Goal: Navigation & Orientation: Find specific page/section

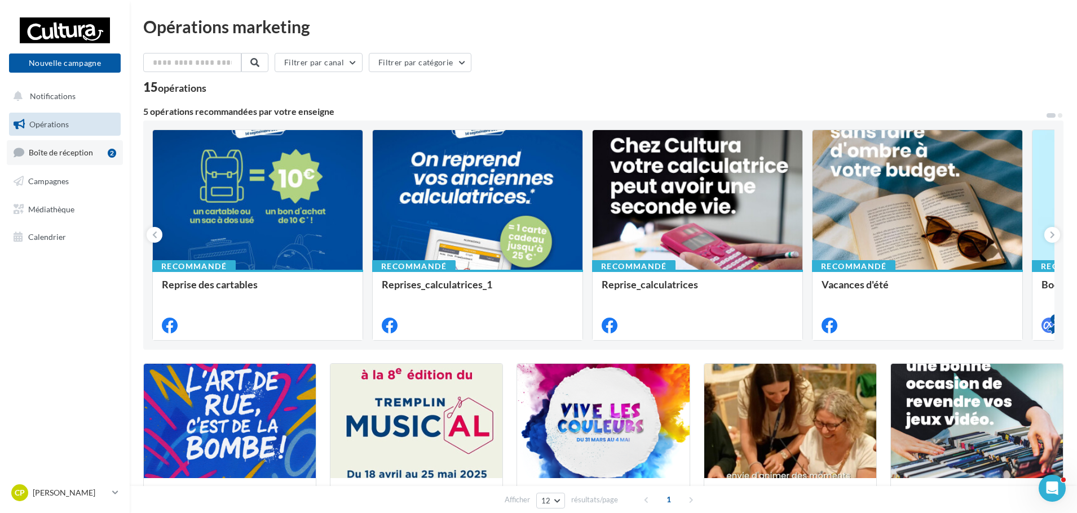
click at [67, 153] on span "Boîte de réception" at bounding box center [61, 153] width 64 height 10
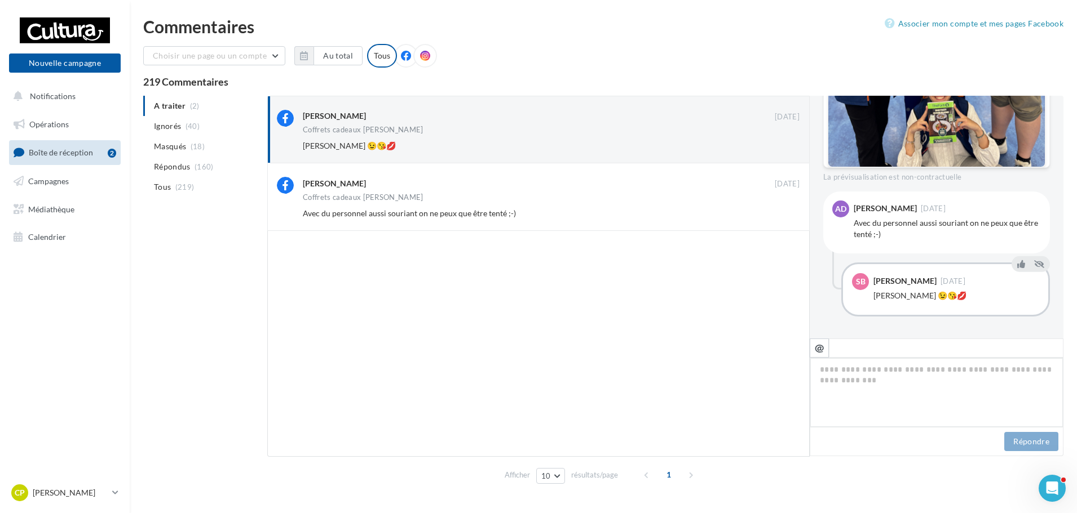
scroll to position [347, 0]
click at [1018, 194] on icon at bounding box center [1021, 193] width 8 height 8
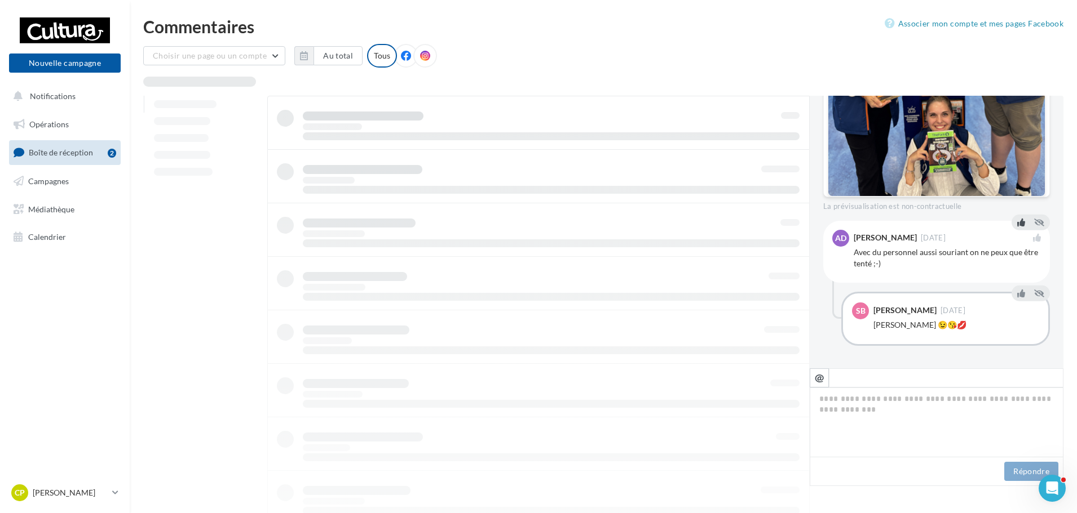
scroll to position [317, 0]
click at [1018, 291] on icon at bounding box center [1021, 294] width 8 height 8
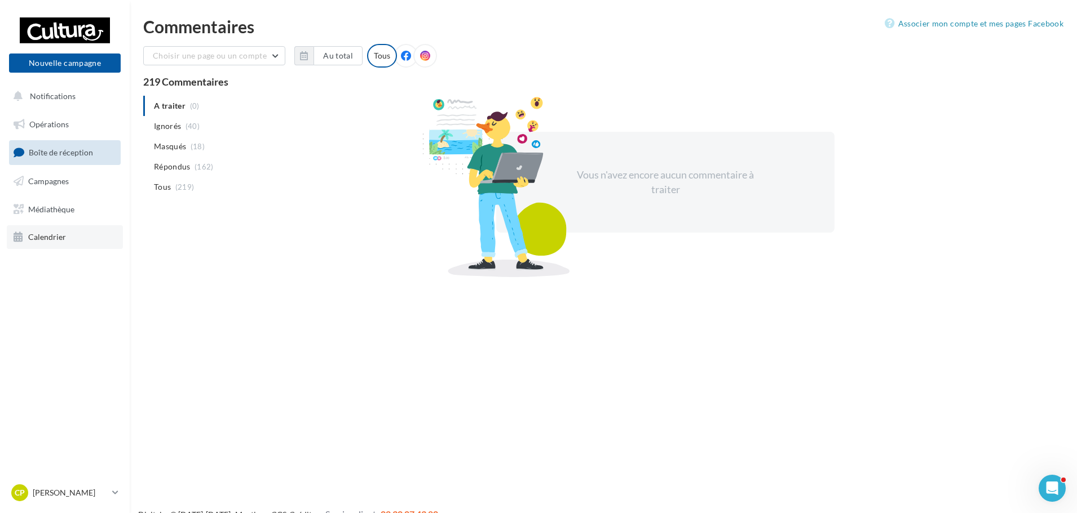
click at [59, 230] on link "Calendrier" at bounding box center [65, 237] width 116 height 24
